Goal: Information Seeking & Learning: Learn about a topic

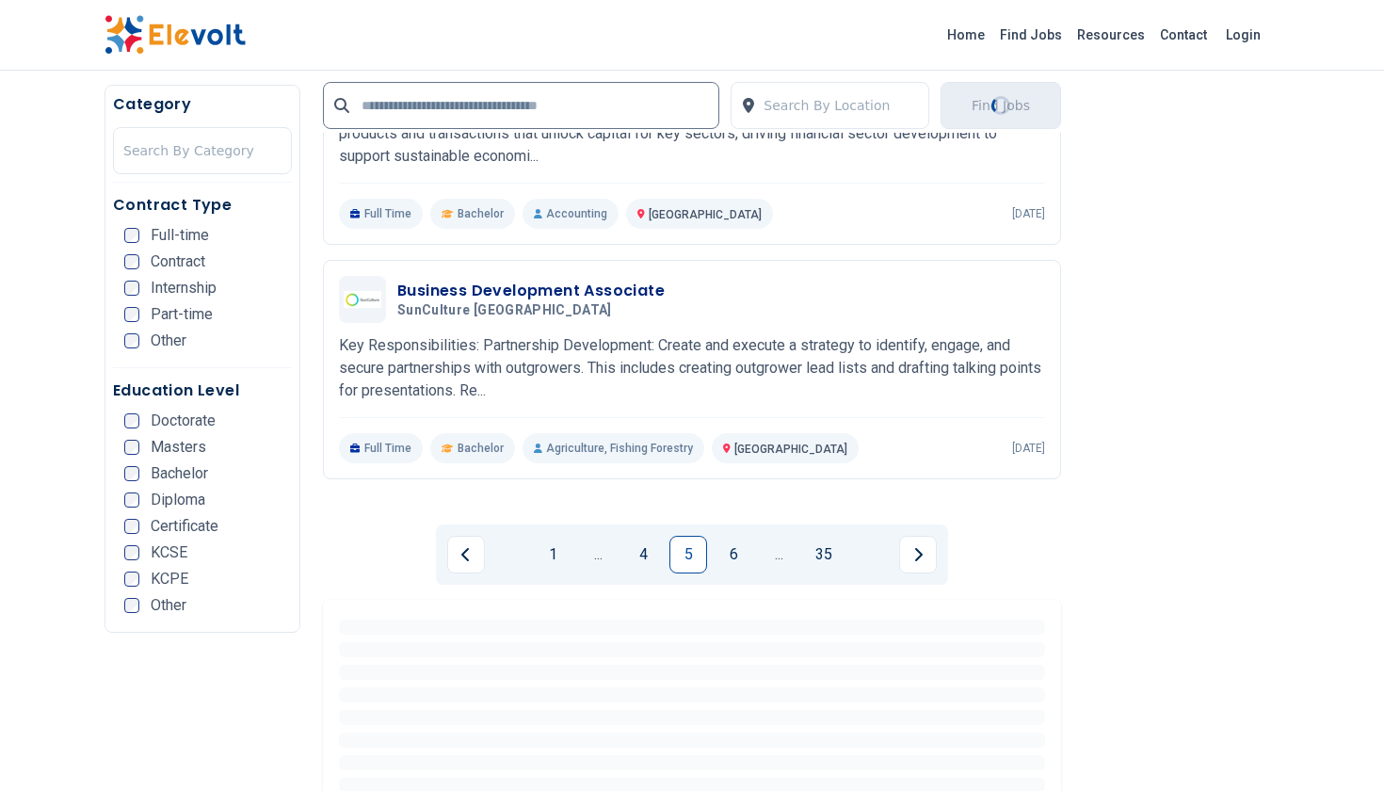
scroll to position [4322, 0]
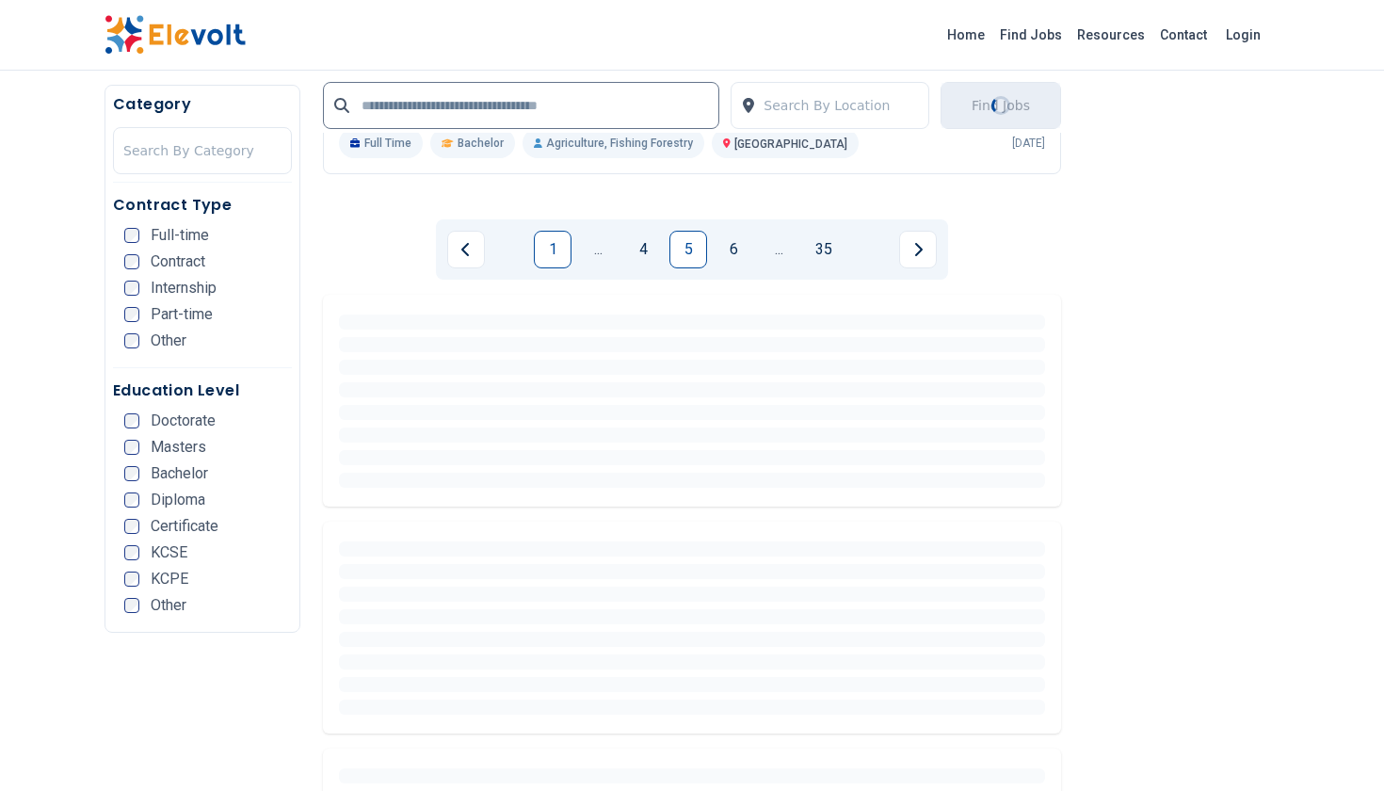
click at [547, 251] on link "1" at bounding box center [553, 250] width 38 height 38
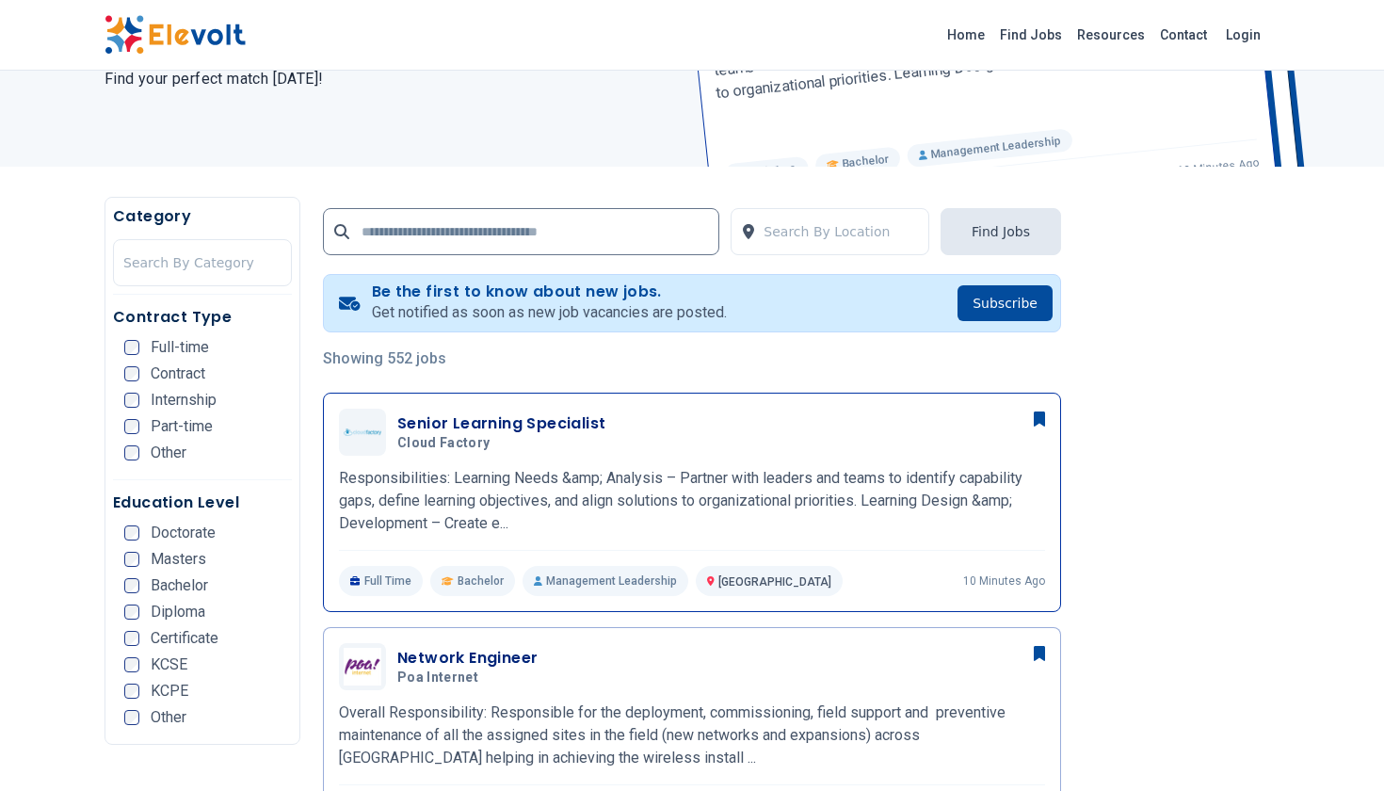
scroll to position [235, 0]
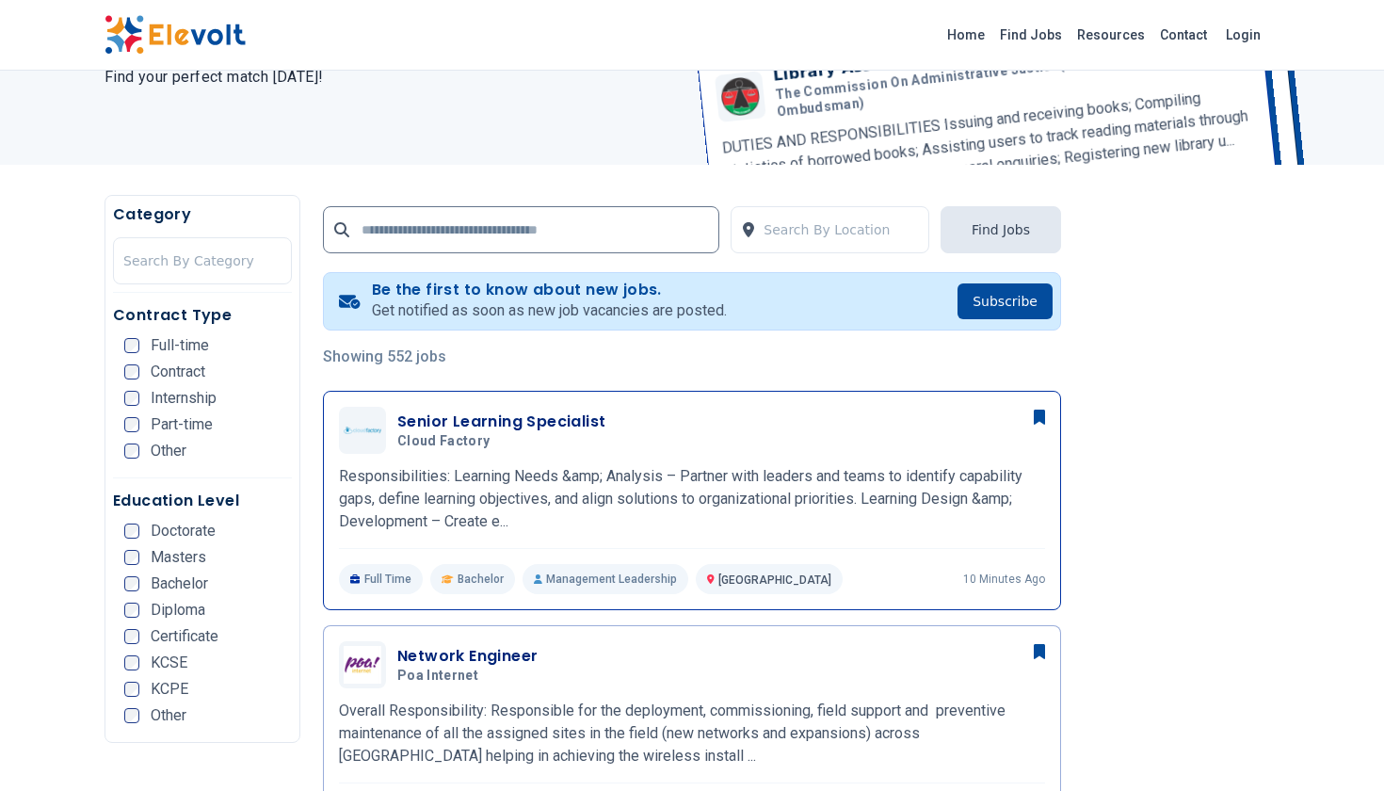
click at [514, 424] on h3 "Senior Learning Specialist" at bounding box center [501, 422] width 208 height 23
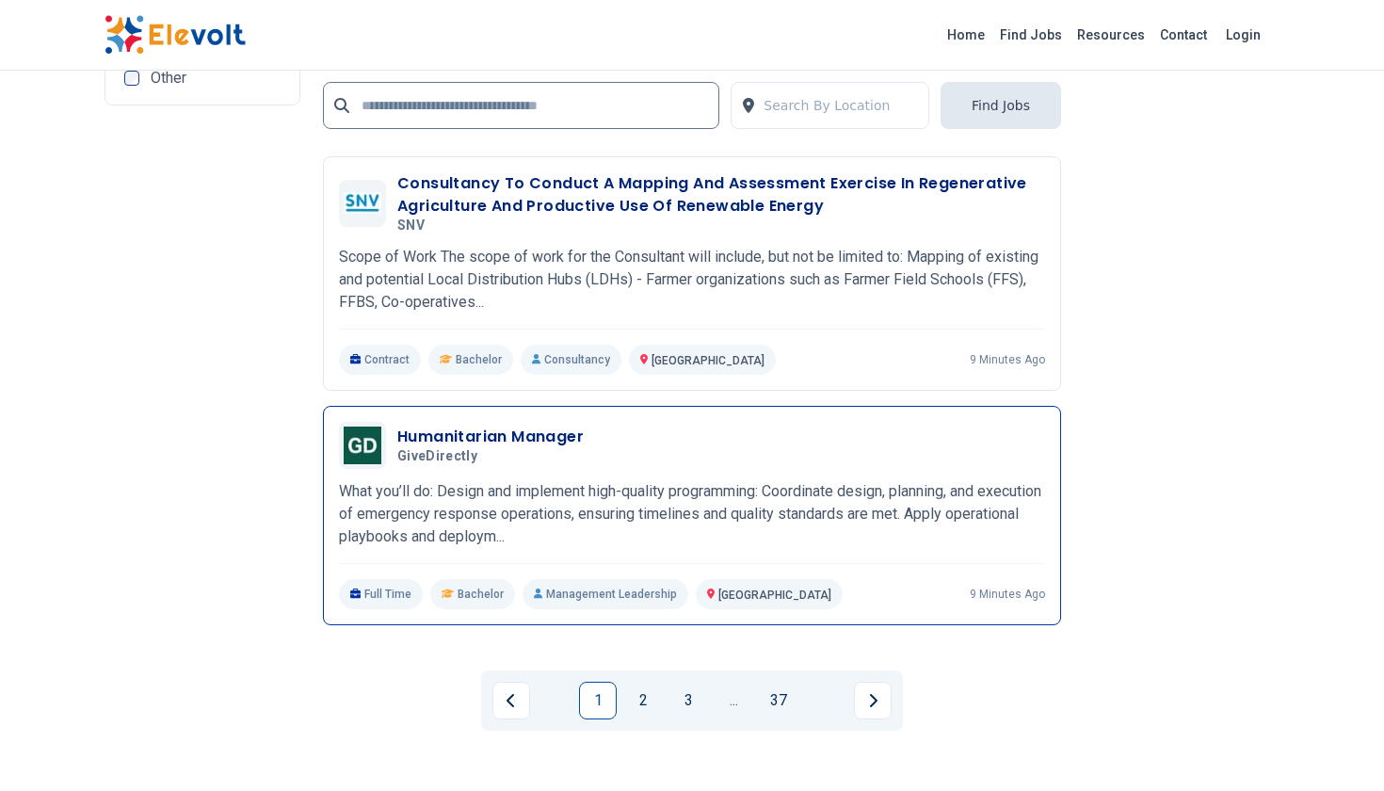
scroll to position [3856, 0]
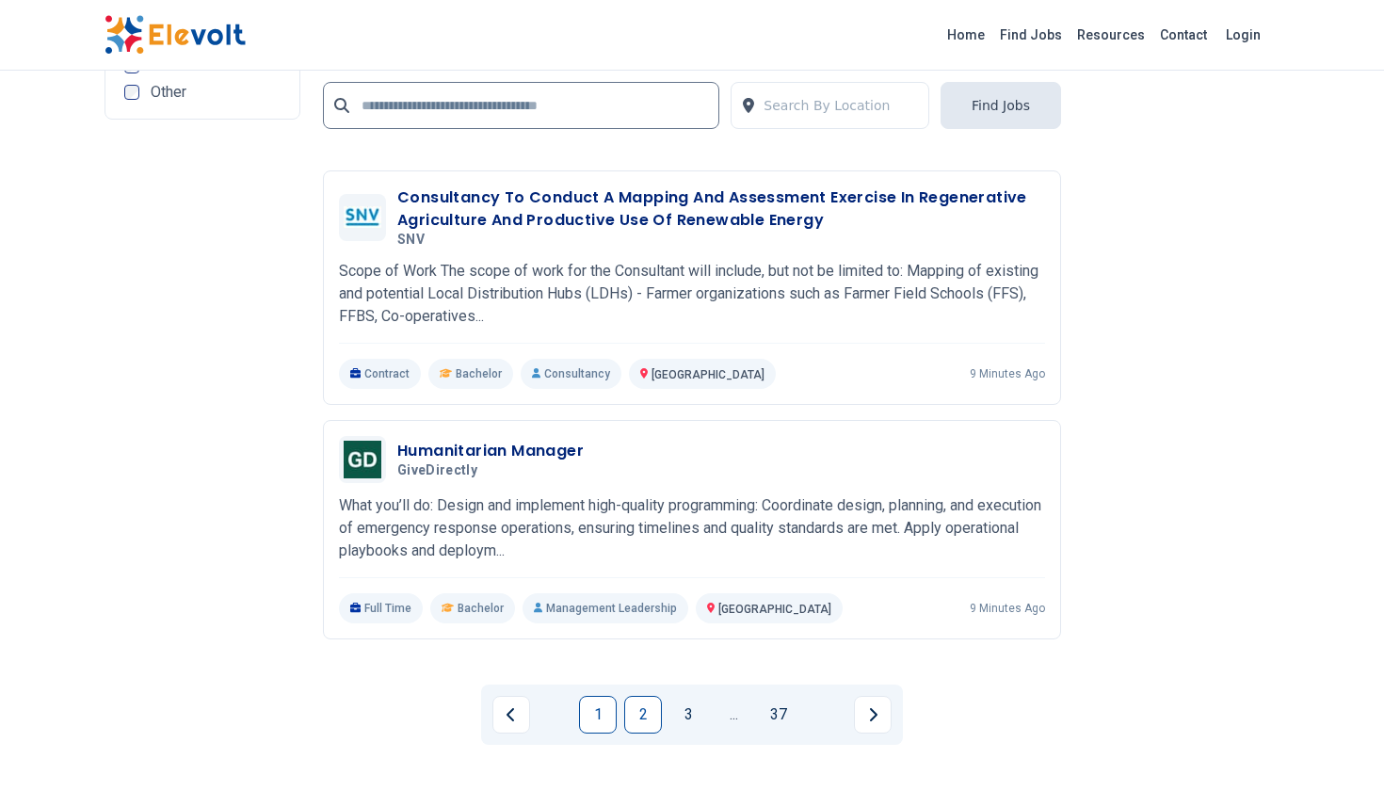
click at [641, 717] on link "2" at bounding box center [643, 715] width 38 height 38
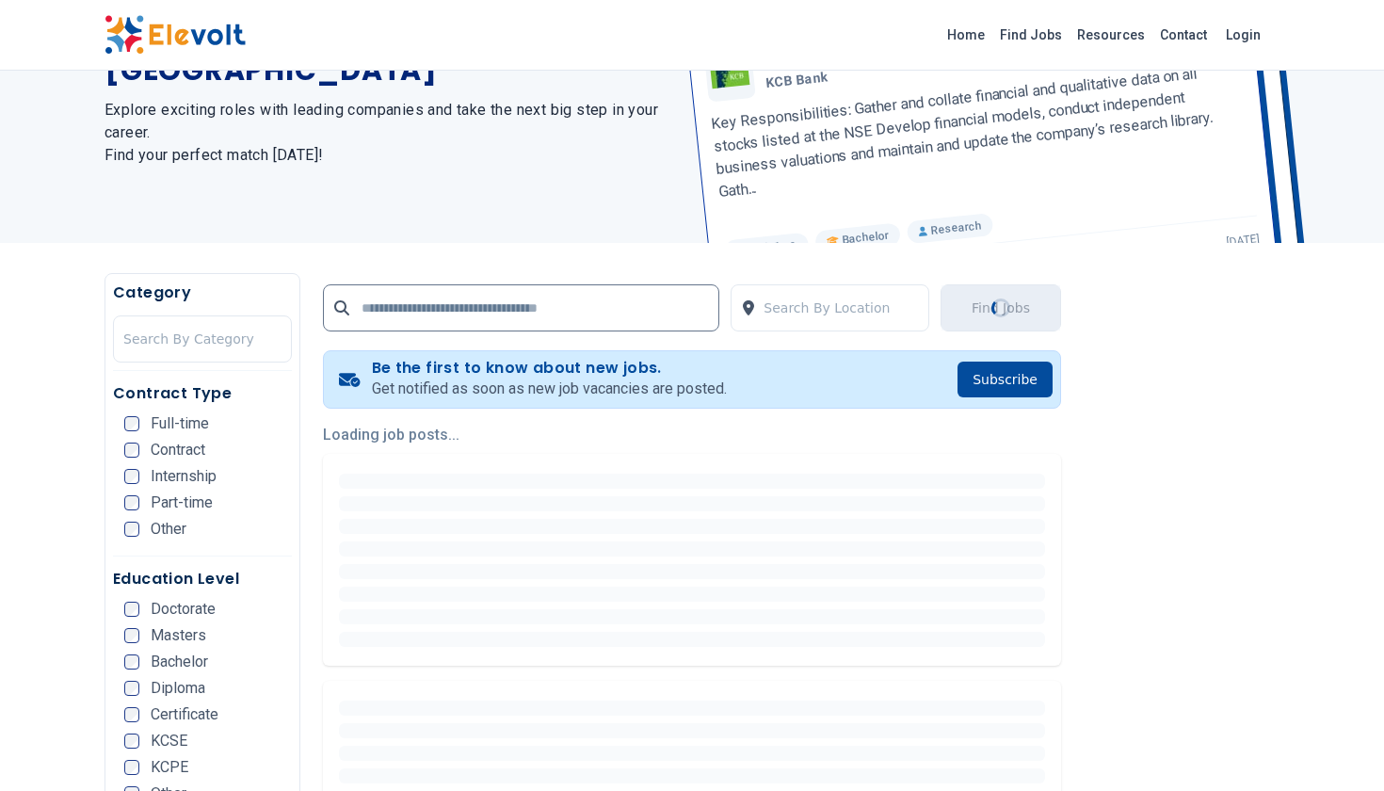
scroll to position [0, 0]
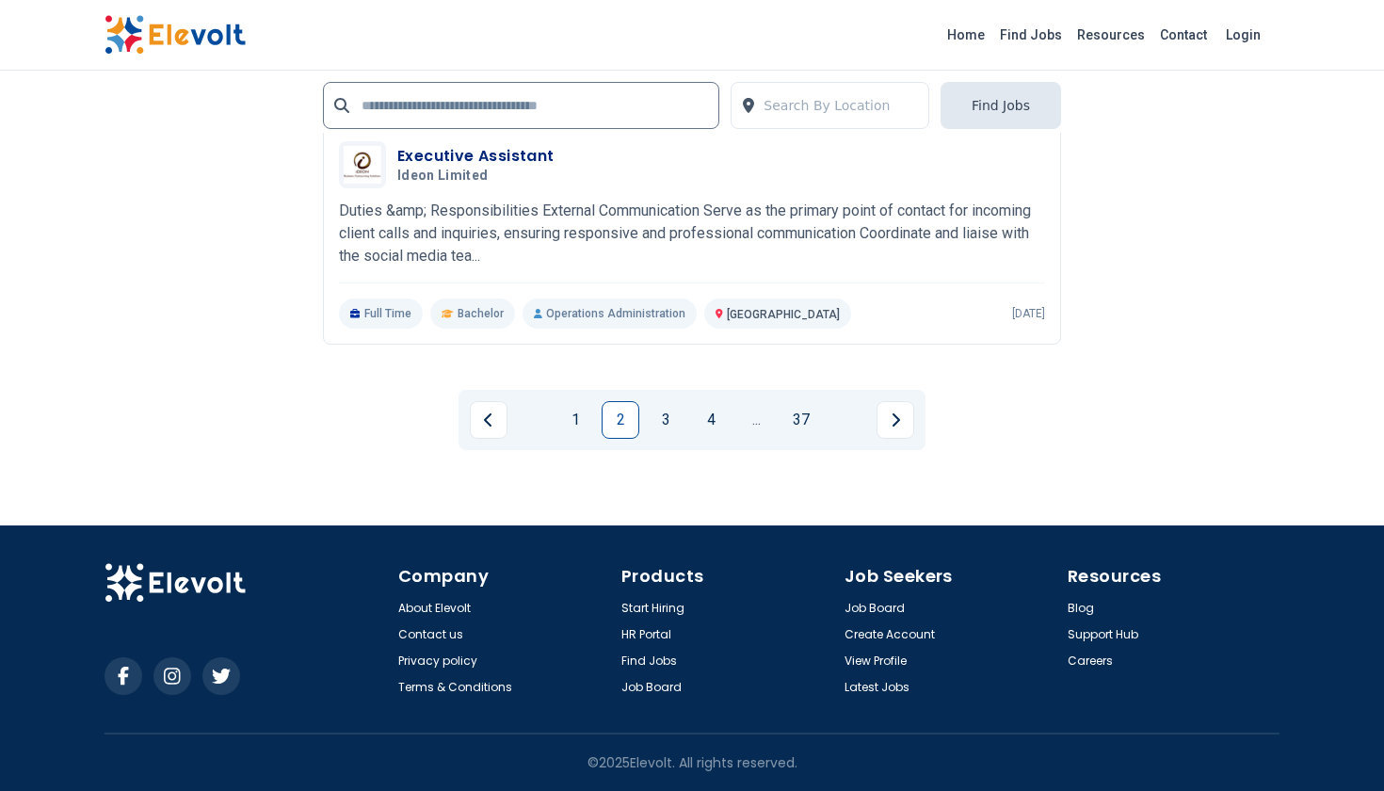
scroll to position [4151, 0]
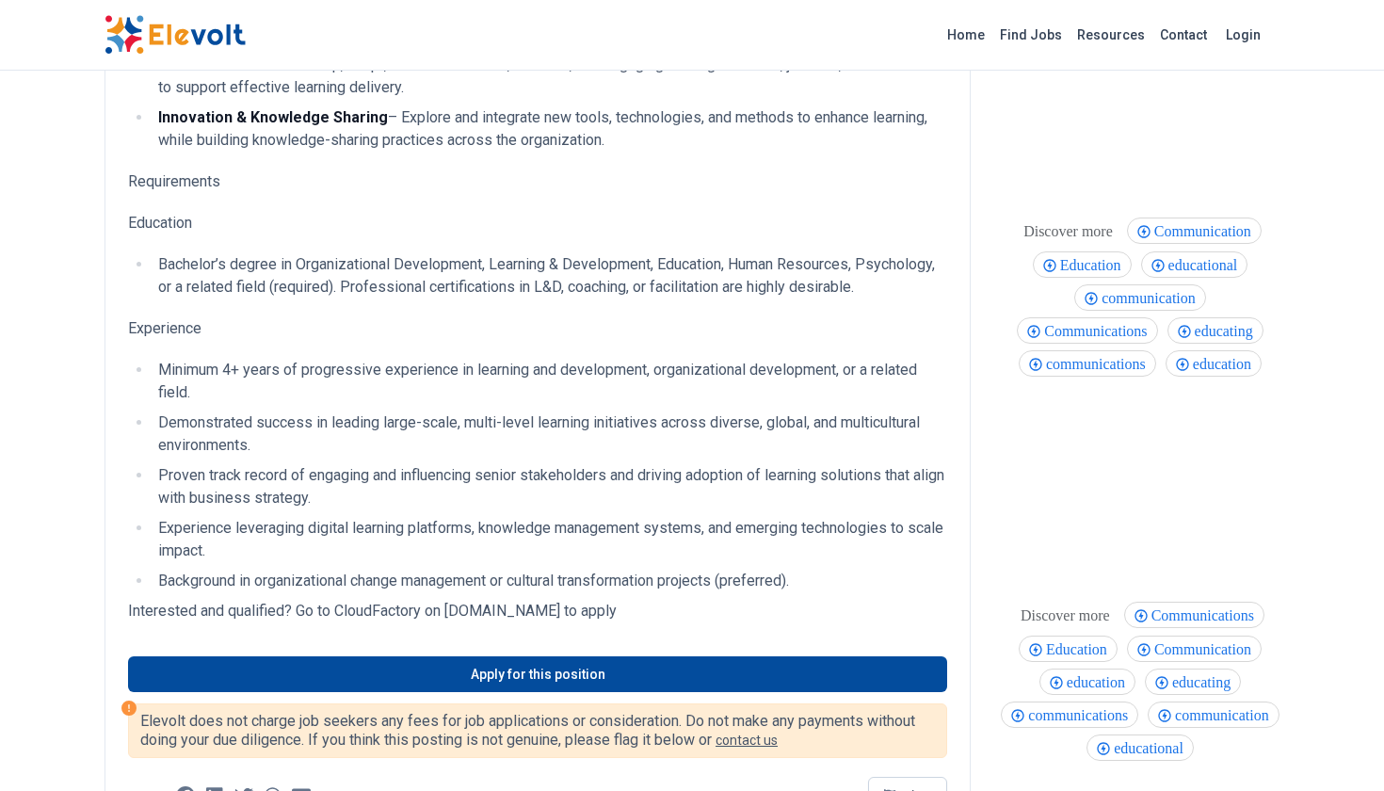
scroll to position [524, 0]
